Goal: Task Accomplishment & Management: Manage account settings

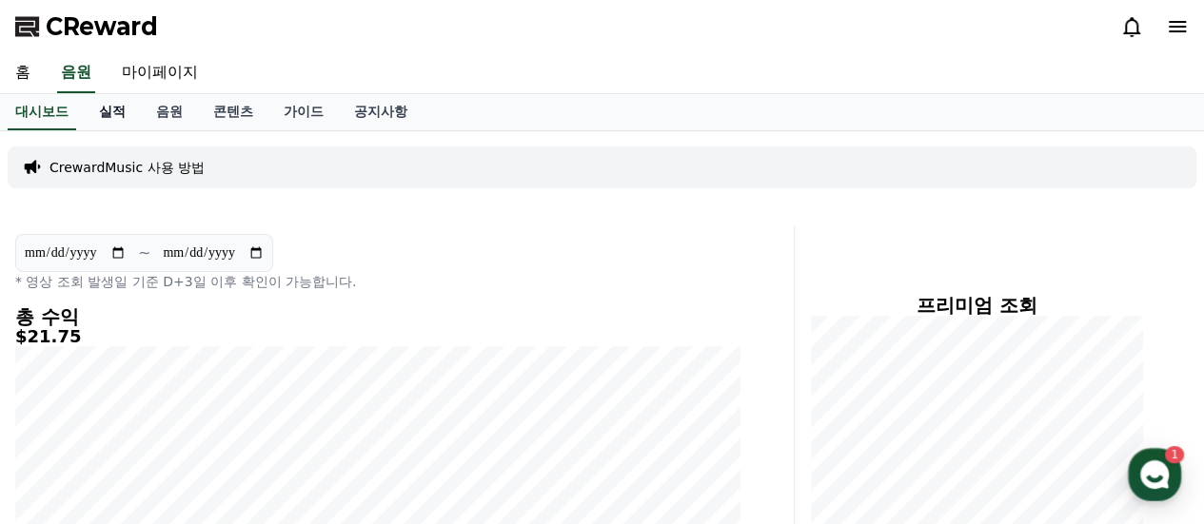
click at [121, 106] on link "실적" at bounding box center [112, 112] width 57 height 36
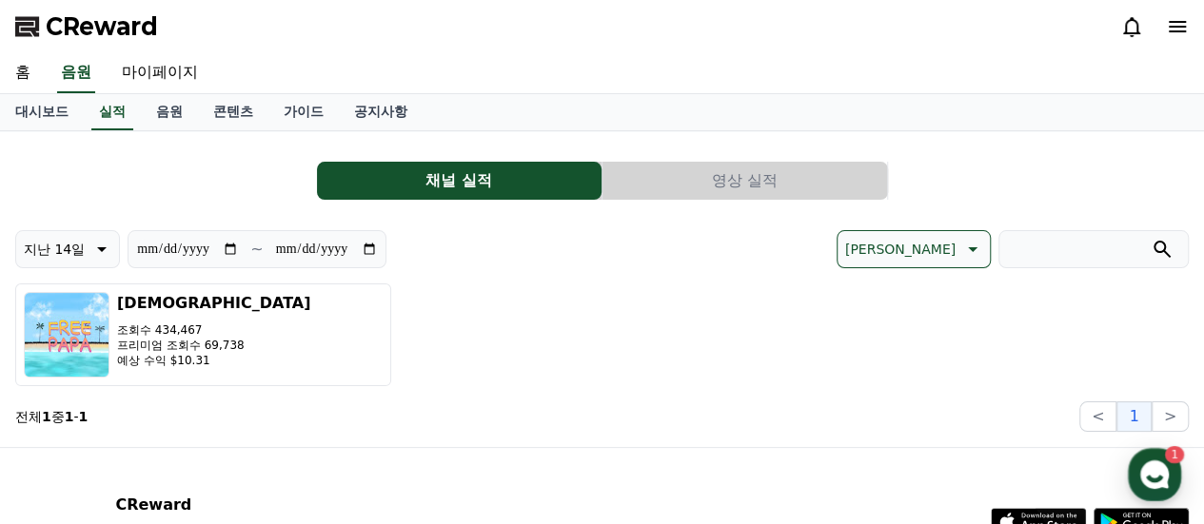
click at [69, 252] on p "지난 14일" at bounding box center [54, 249] width 61 height 27
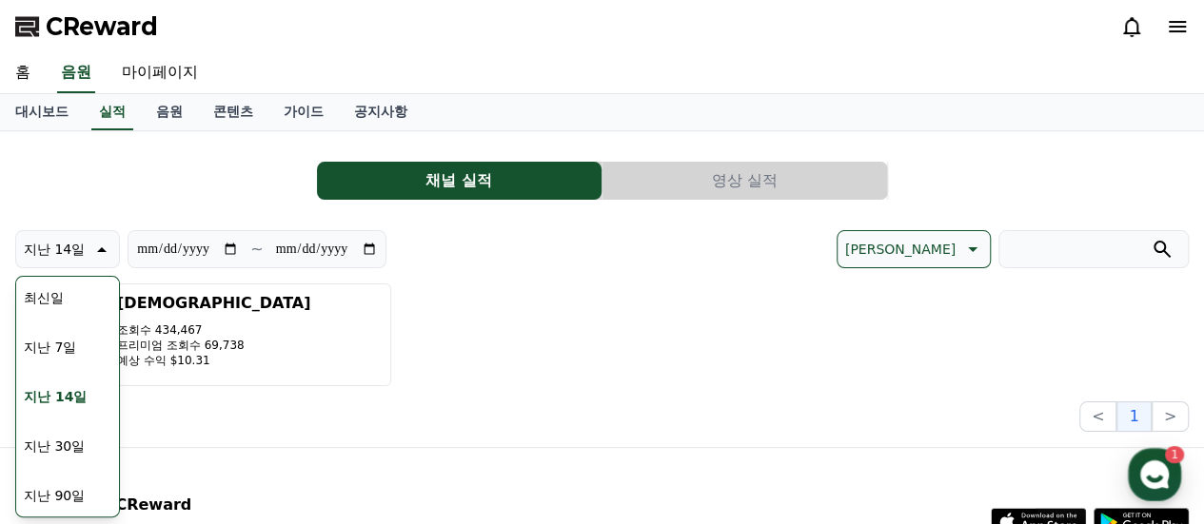
click at [48, 495] on button "지난 90일" at bounding box center [54, 496] width 76 height 42
type input "**********"
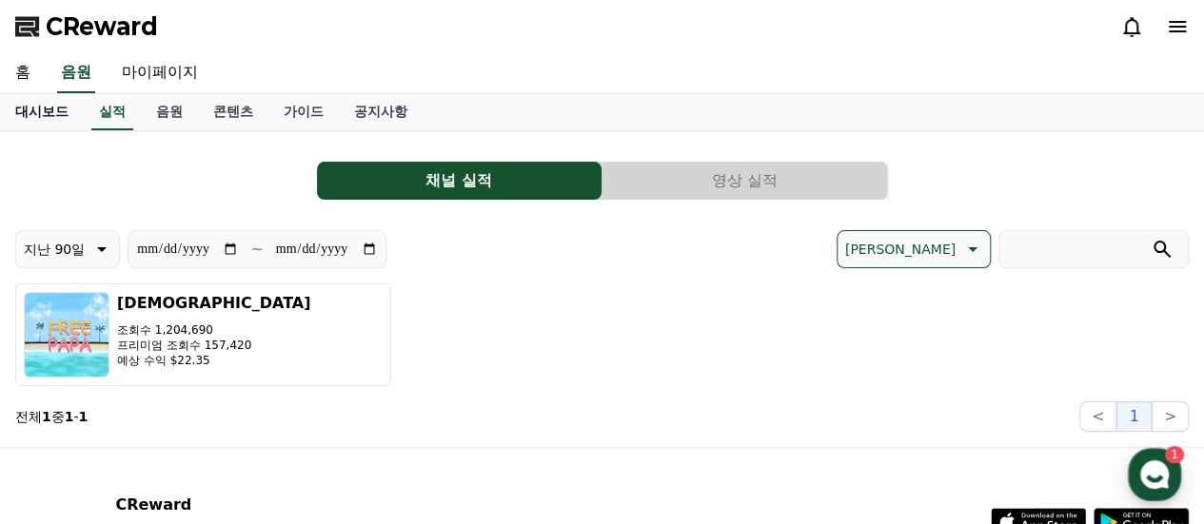
click at [44, 108] on link "대시보드" at bounding box center [42, 112] width 84 height 36
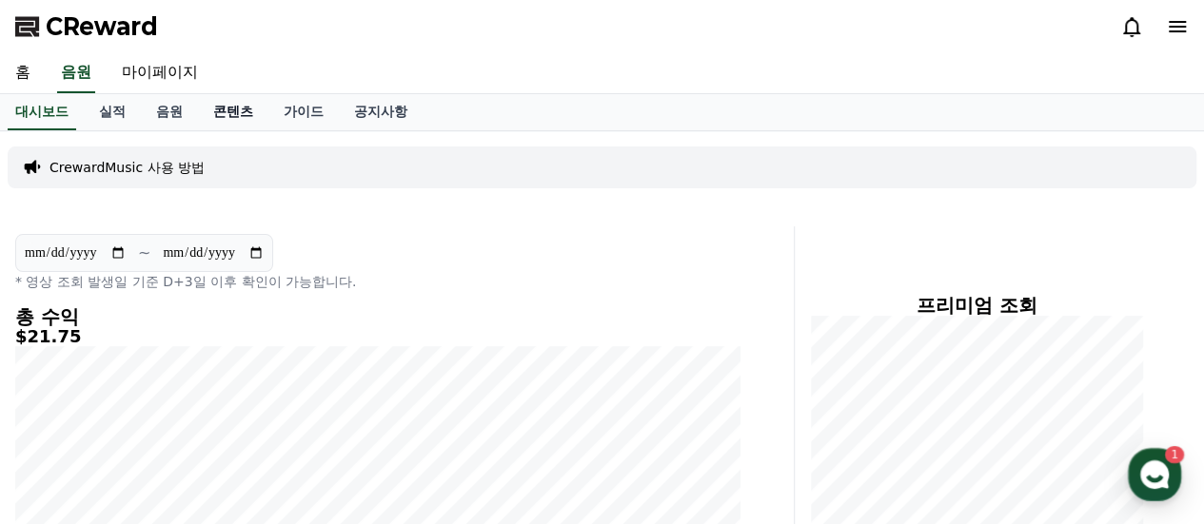
click at [235, 108] on link "콘텐츠" at bounding box center [233, 112] width 70 height 36
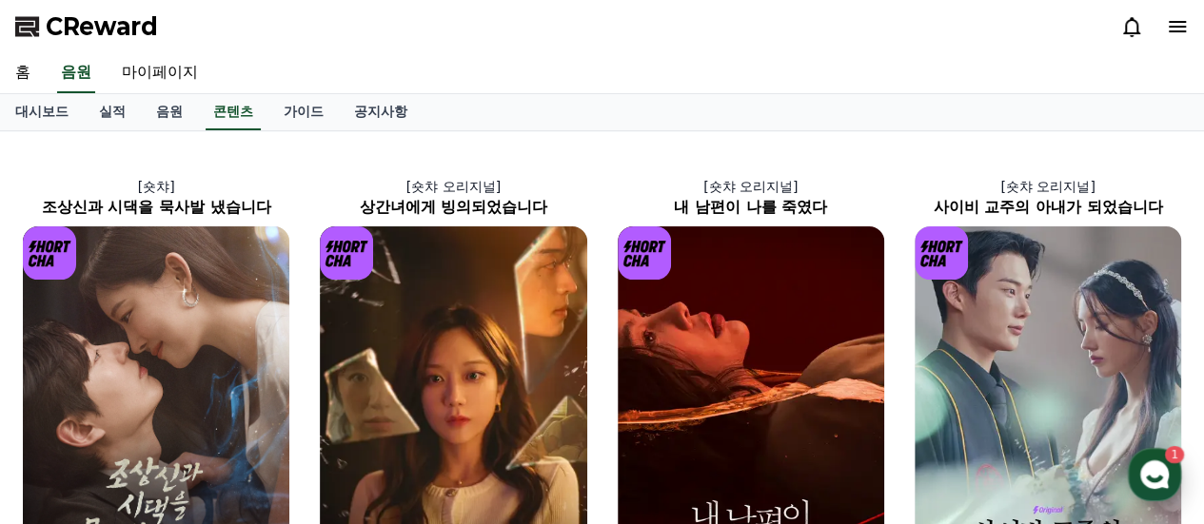
click at [1178, 480] on button "CReward 상담 버튼 1" at bounding box center [1153, 474] width 53 height 53
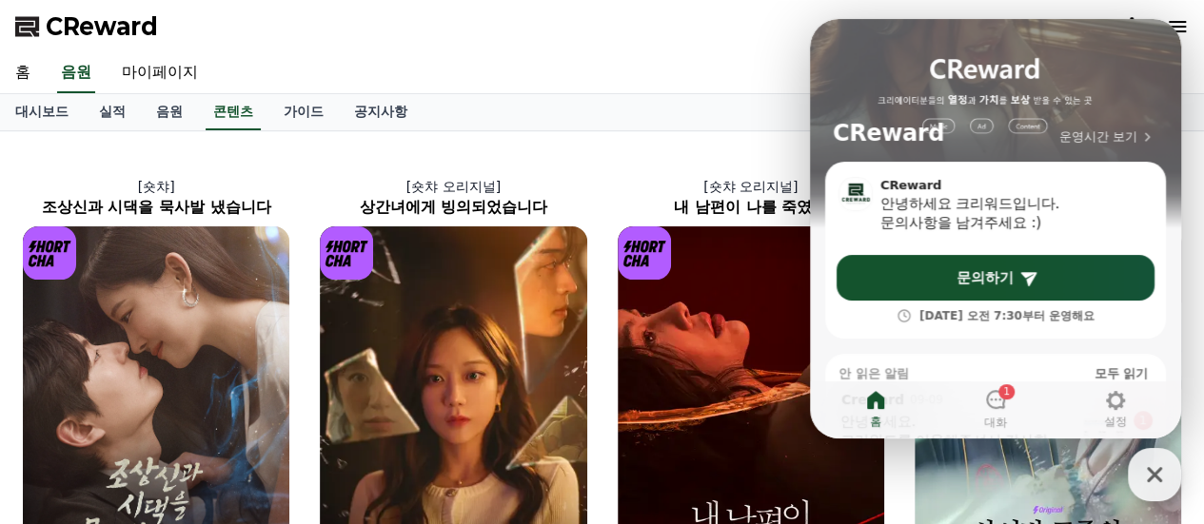
scroll to position [185, 0]
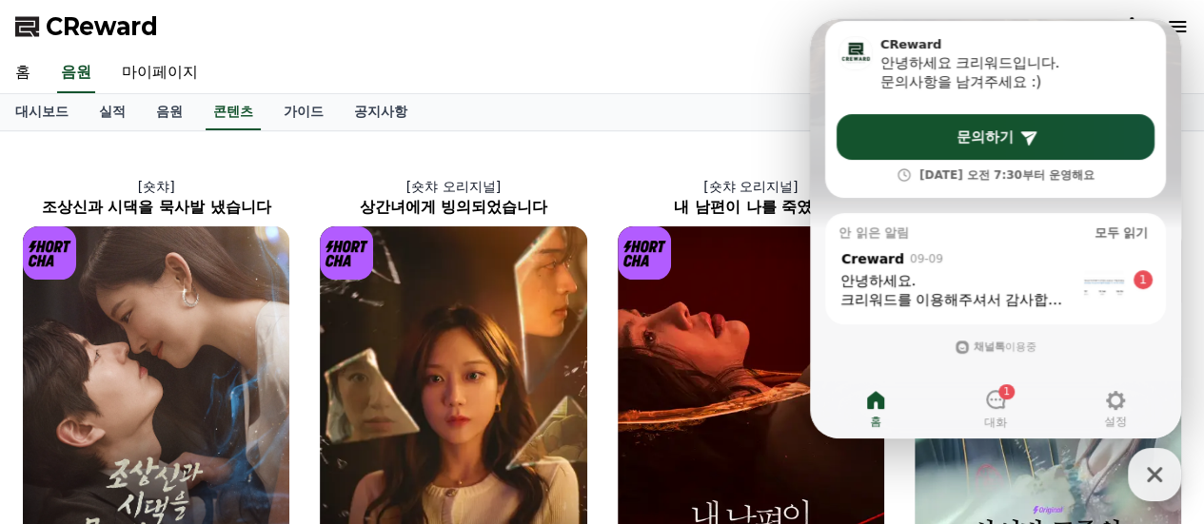
click at [1082, 287] on div ", from Creward 09-09 , message: 안녕하세요. 크리워드를 이용해주셔서 감사합니다. 신청하신 영상의 화이트리스트 처리를 …" at bounding box center [995, 279] width 314 height 60
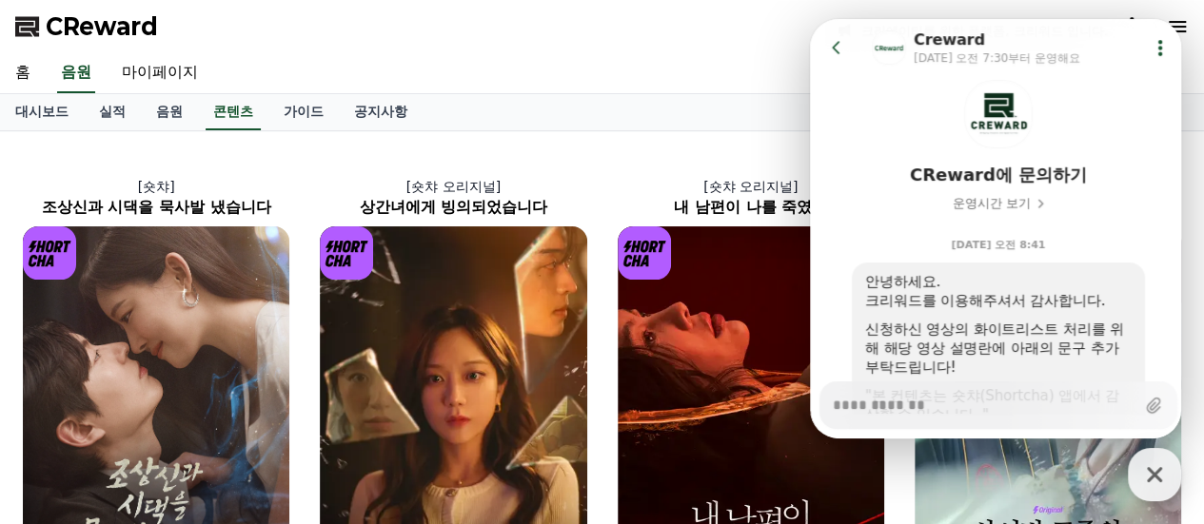
scroll to position [190, 0]
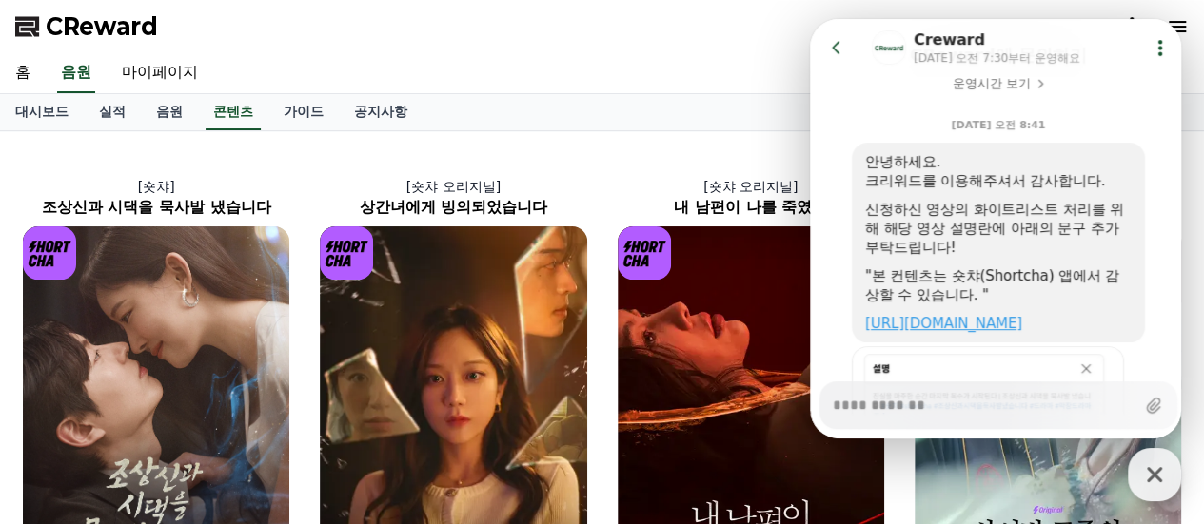
click at [1022, 326] on link "[URL][DOMAIN_NAME]" at bounding box center [943, 323] width 157 height 17
type textarea "*"
click at [836, 41] on icon at bounding box center [836, 47] width 19 height 19
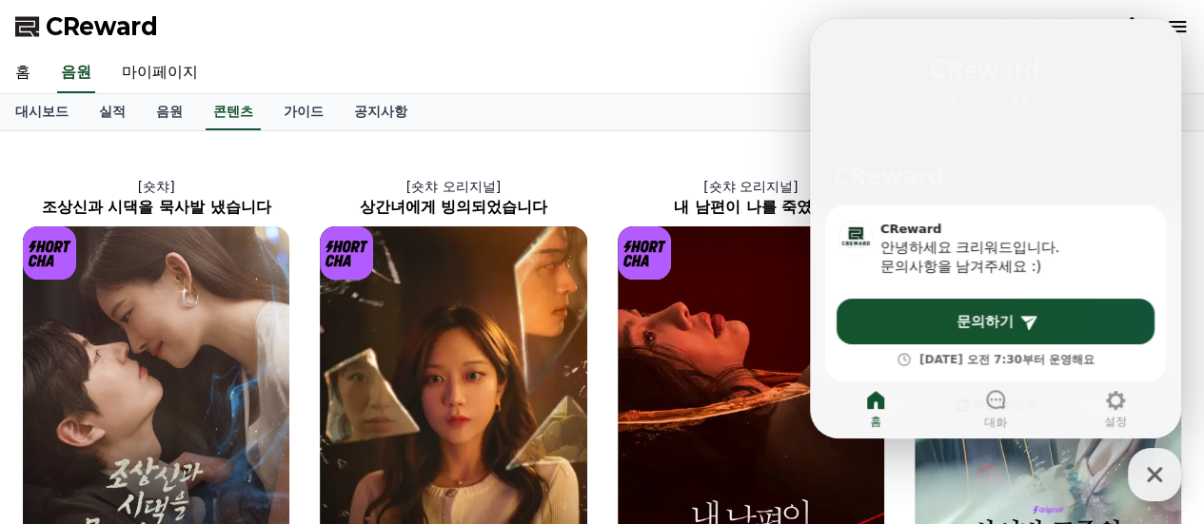
click at [702, 41] on div "CReward" at bounding box center [602, 26] width 1204 height 53
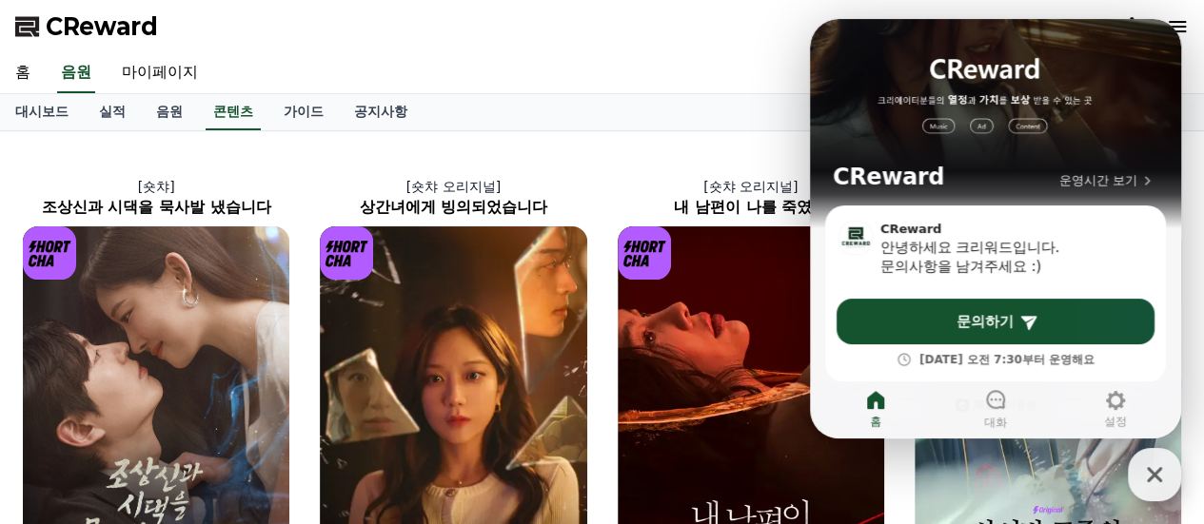
click at [1149, 472] on icon "button" at bounding box center [1153, 474] width 15 height 15
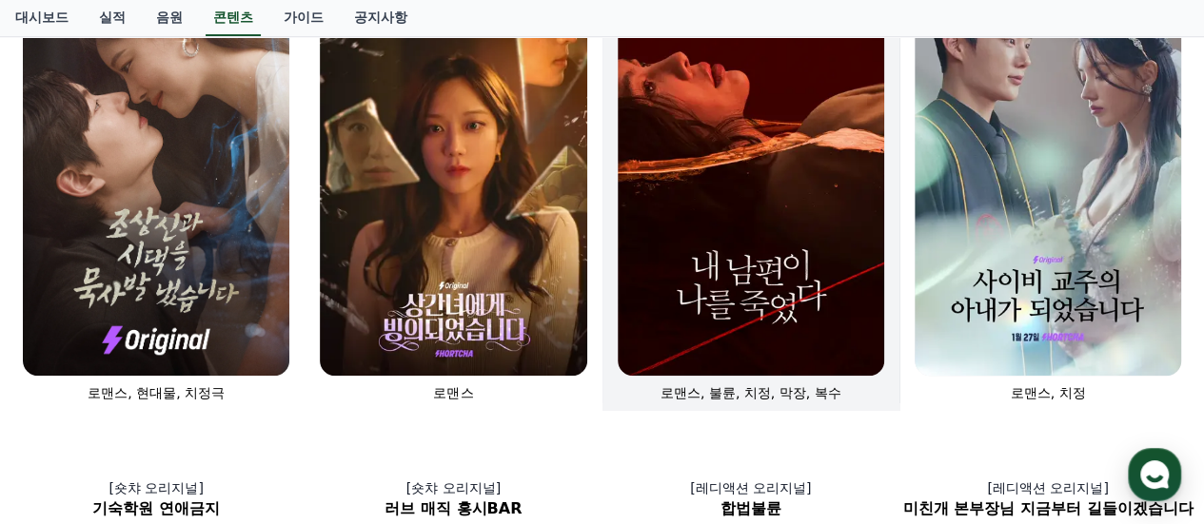
scroll to position [159, 0]
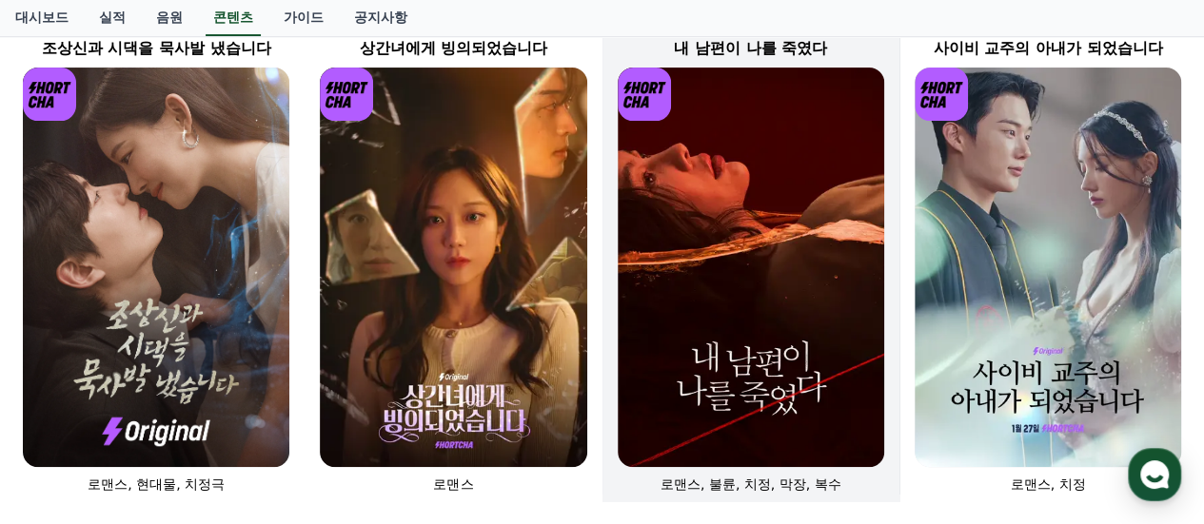
click at [759, 233] on img at bounding box center [750, 268] width 266 height 400
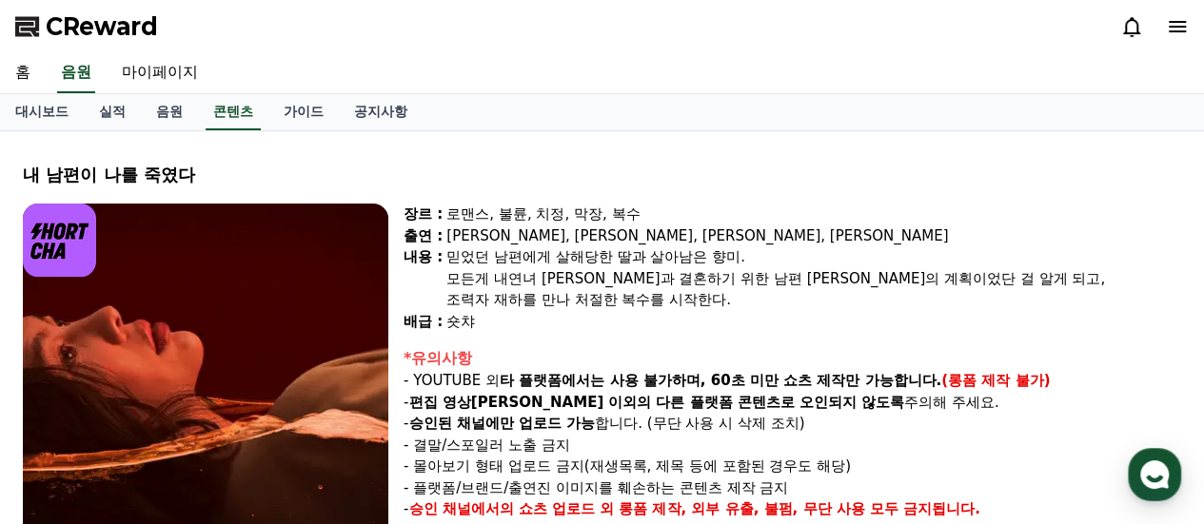
select select
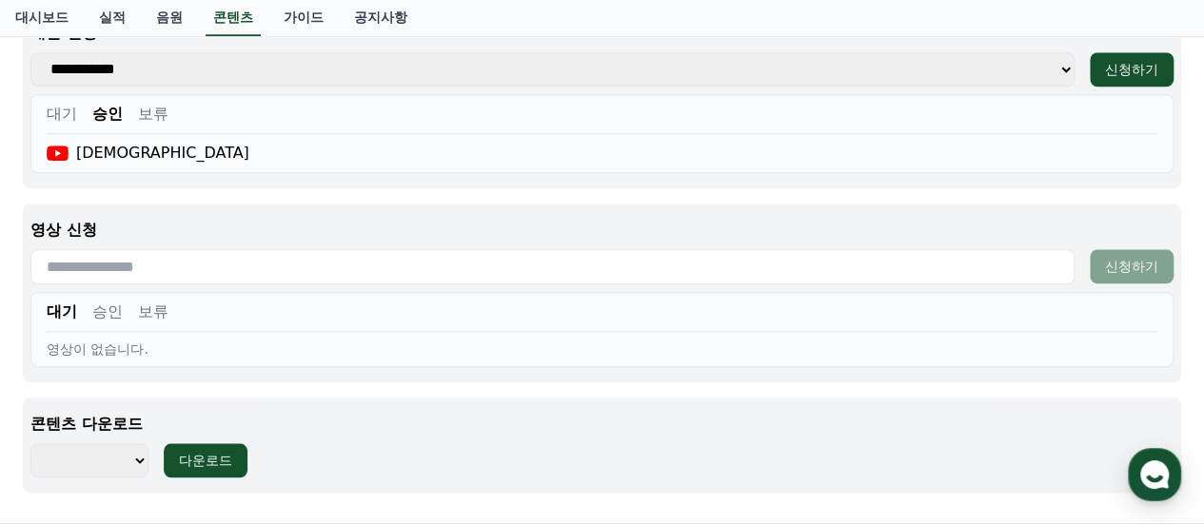
scroll to position [1047, 0]
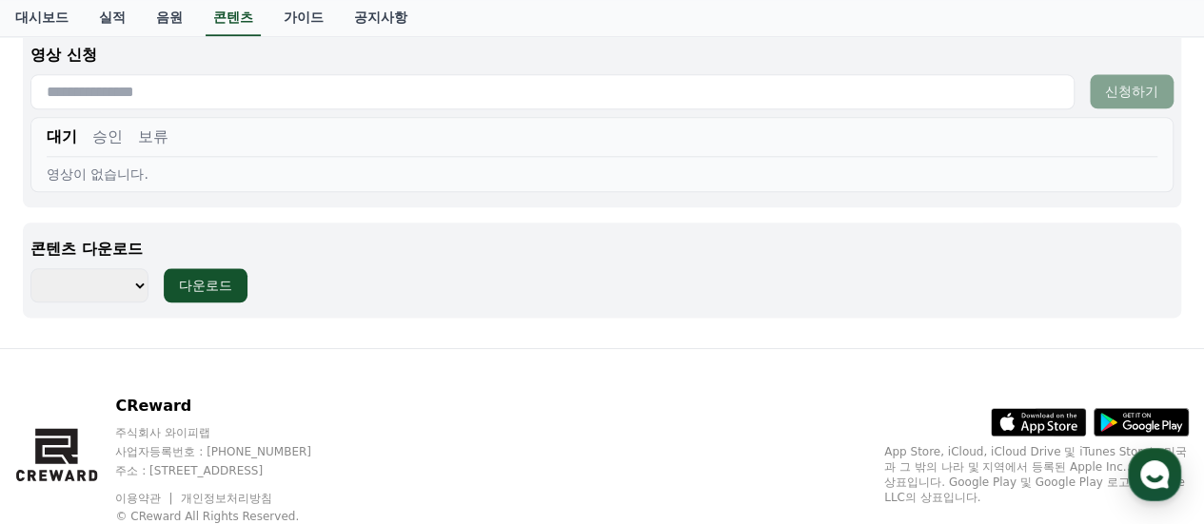
click at [107, 136] on button "승인" at bounding box center [107, 137] width 30 height 23
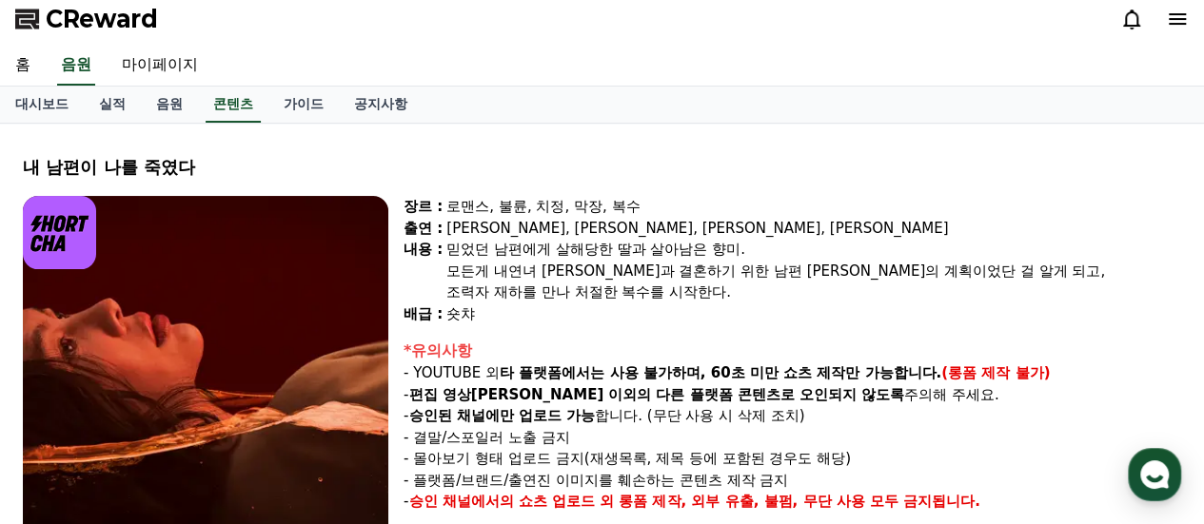
scroll to position [0, 0]
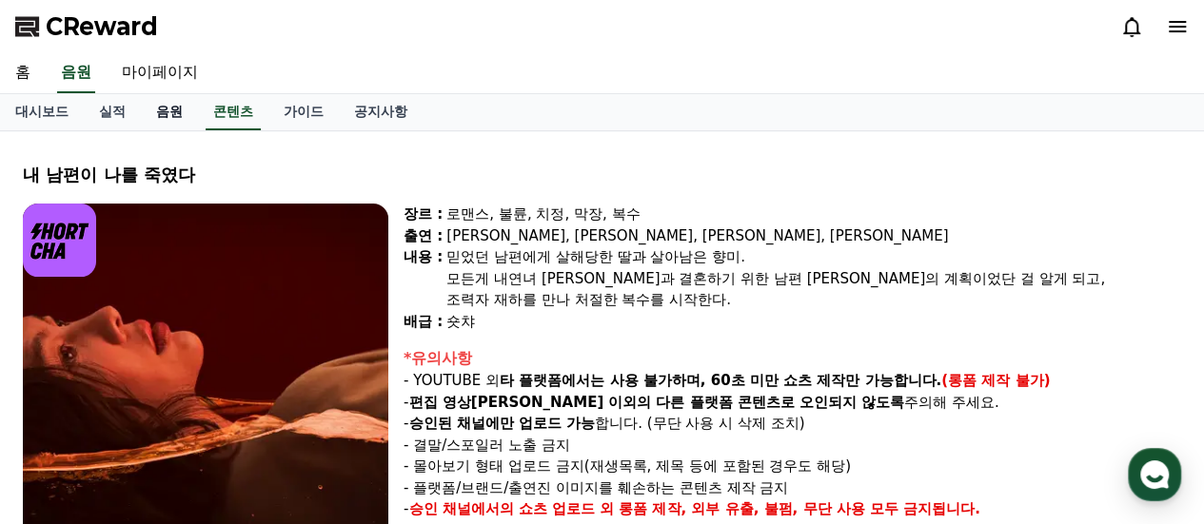
click at [171, 104] on link "음원" at bounding box center [169, 112] width 57 height 36
click at [107, 107] on link "실적" at bounding box center [112, 112] width 57 height 36
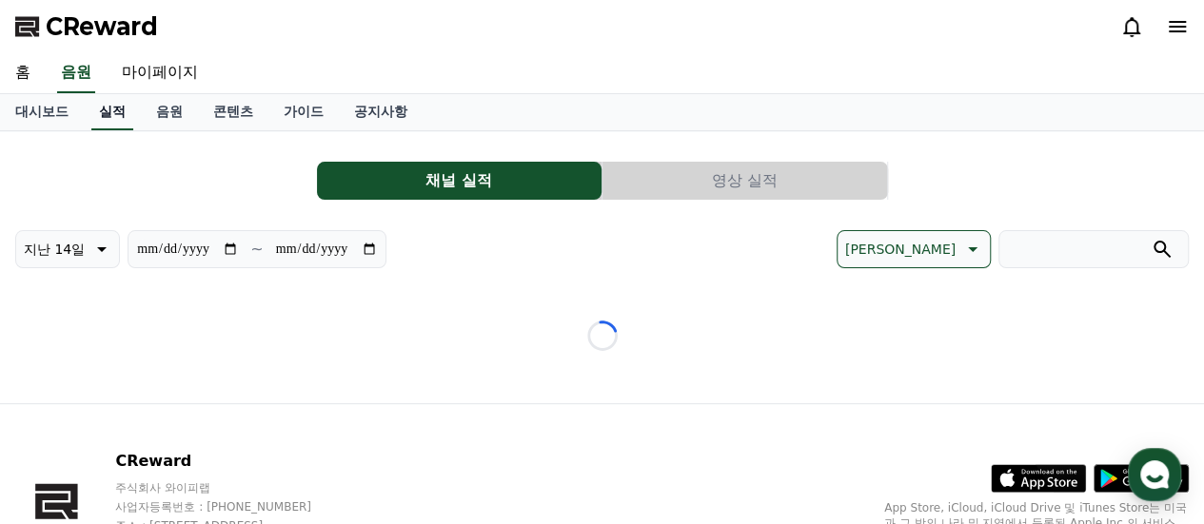
click at [110, 108] on link "실적" at bounding box center [112, 112] width 42 height 36
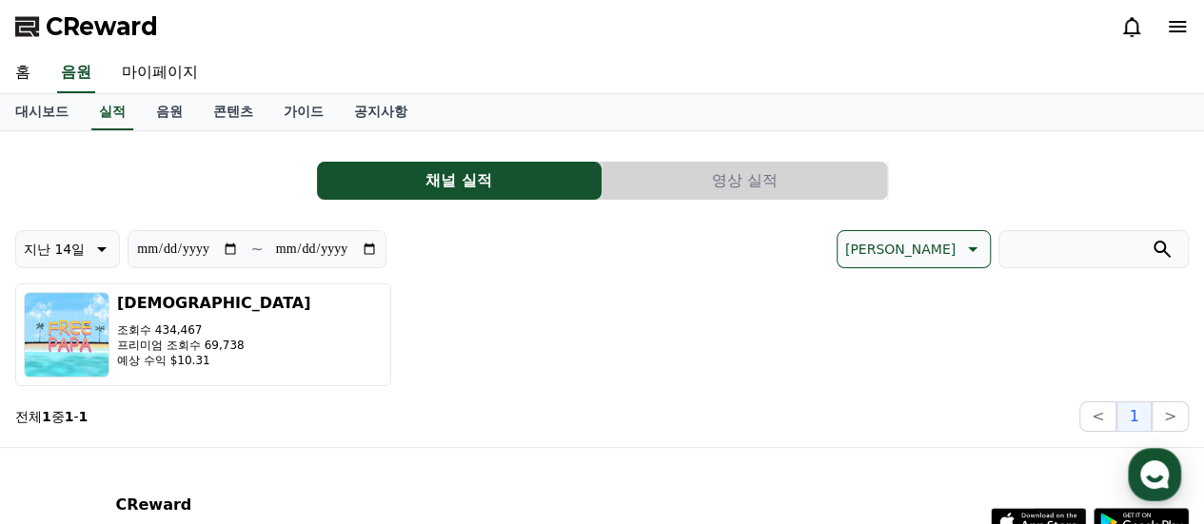
click at [735, 179] on button "영상 실적" at bounding box center [744, 181] width 284 height 38
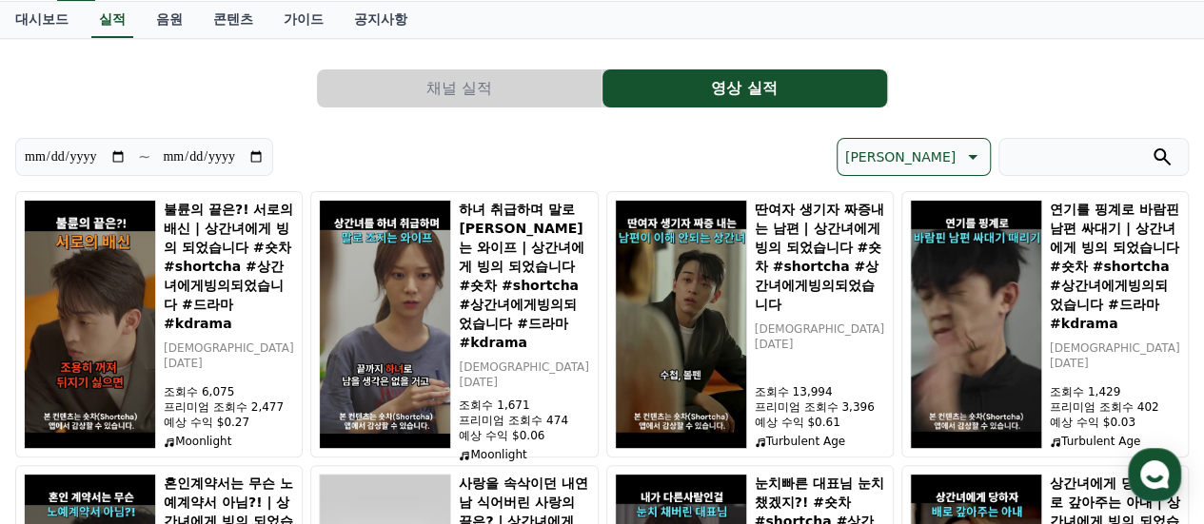
scroll to position [95, 0]
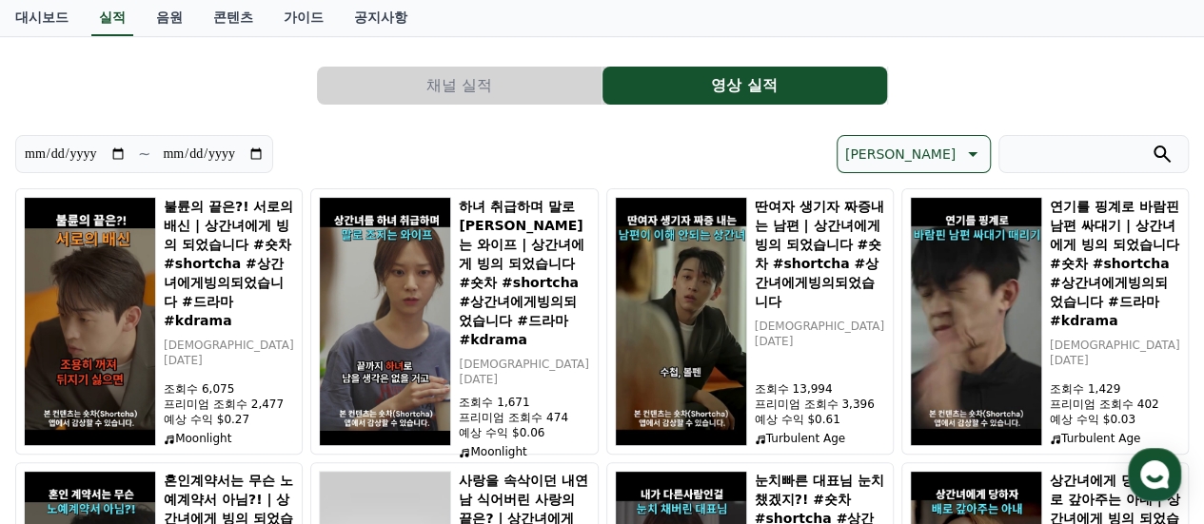
click at [926, 154] on p "[PERSON_NAME]" at bounding box center [900, 154] width 110 height 27
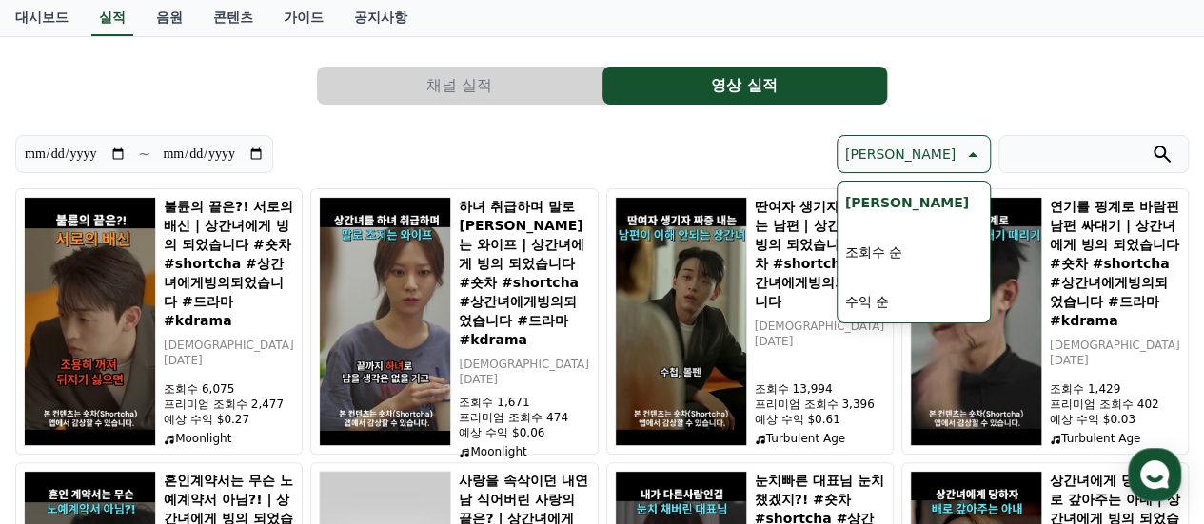
click at [896, 302] on button "수익 순" at bounding box center [866, 302] width 59 height 42
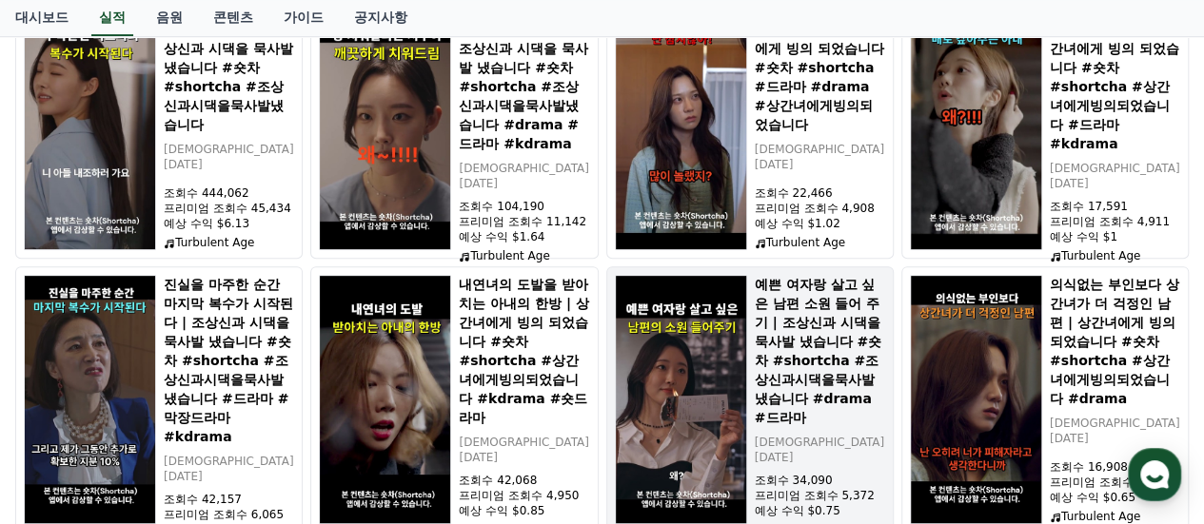
scroll to position [381, 0]
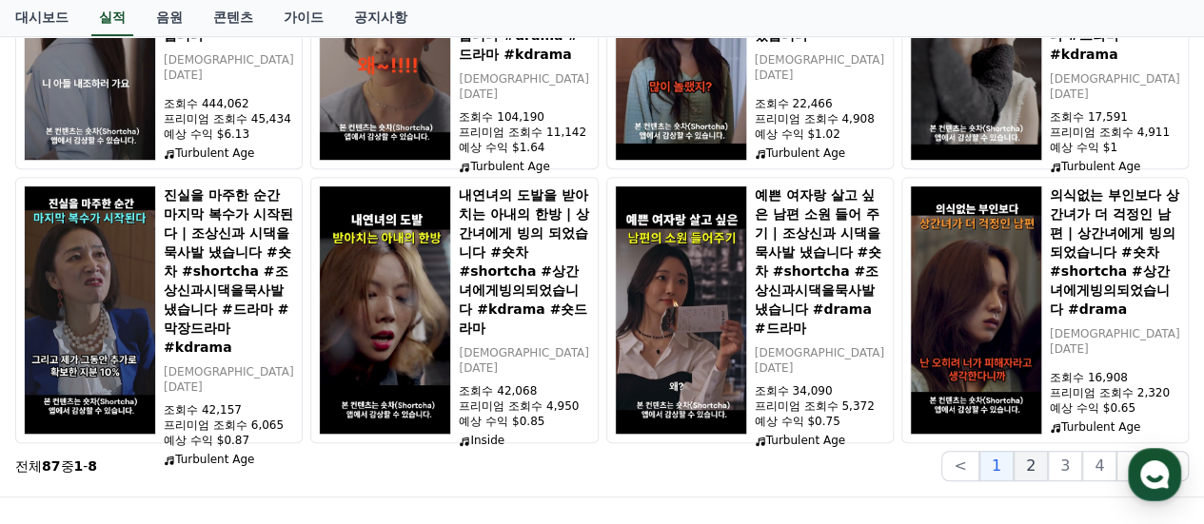
click at [1043, 463] on button "2" at bounding box center [1030, 466] width 34 height 30
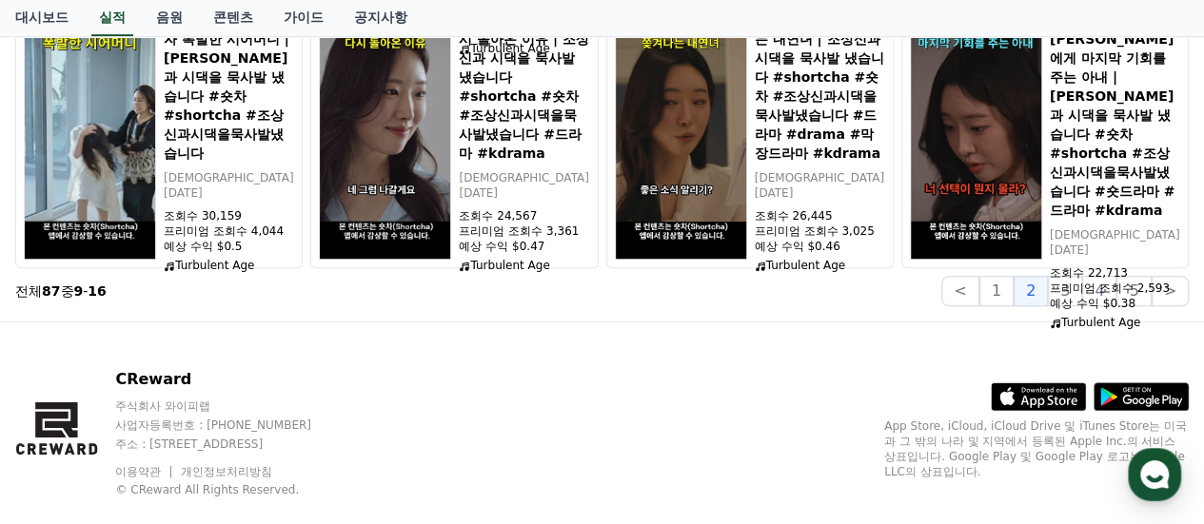
scroll to position [588, 0]
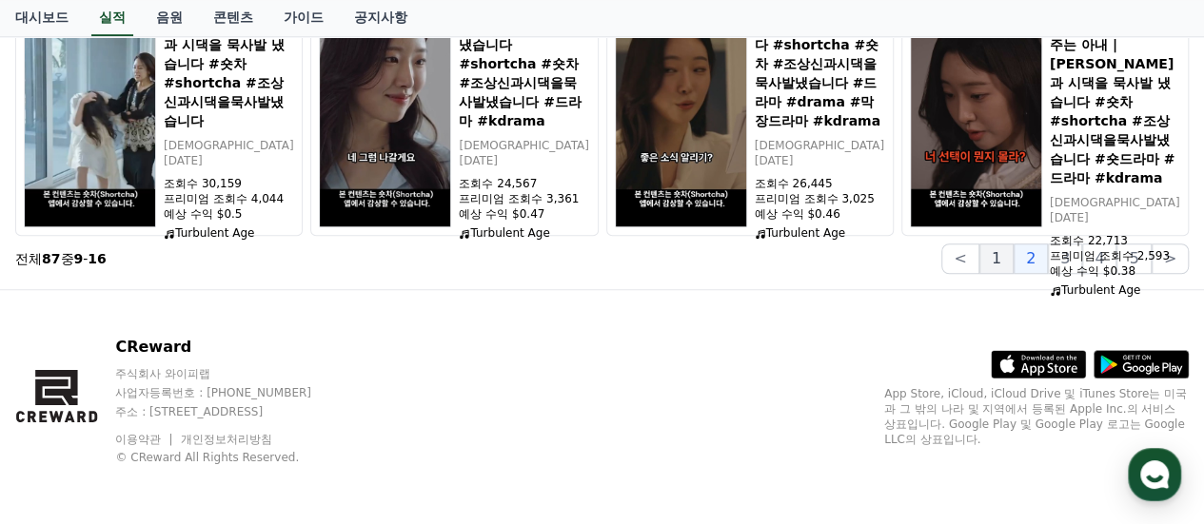
click at [1007, 262] on button "1" at bounding box center [996, 259] width 34 height 30
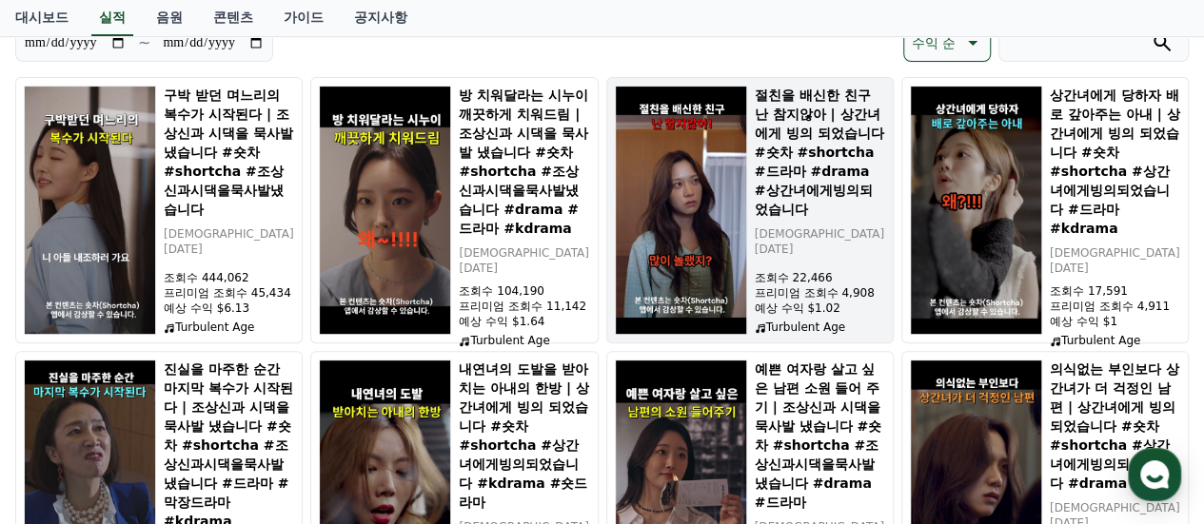
scroll to position [207, 0]
